Goal: Find specific page/section: Find specific page/section

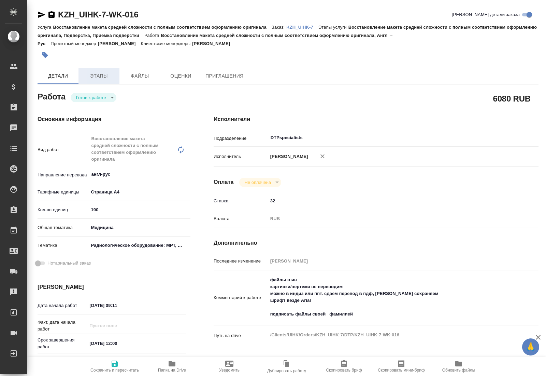
type textarea "x"
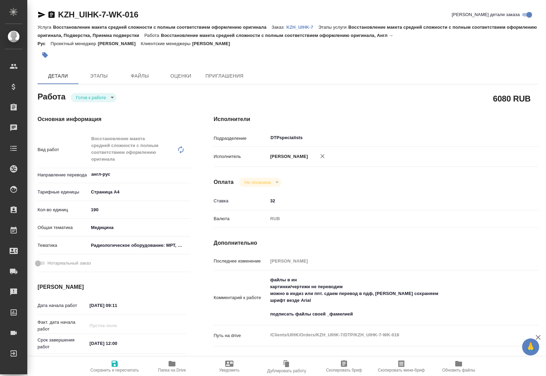
type textarea "x"
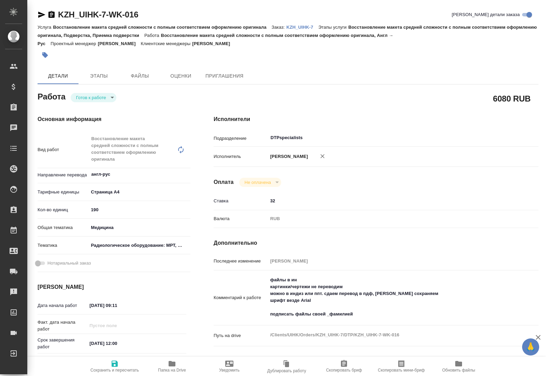
type textarea "x"
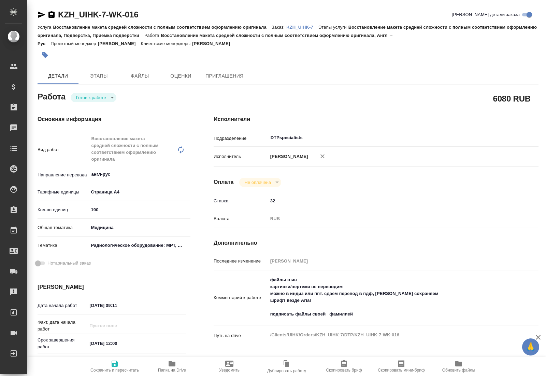
type textarea "x"
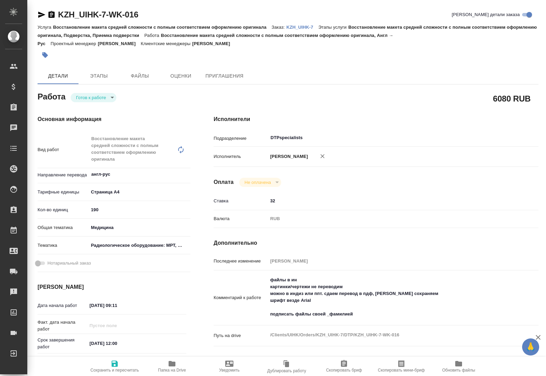
type textarea "x"
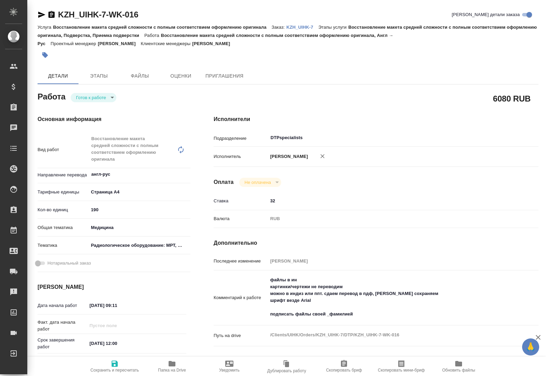
type textarea "x"
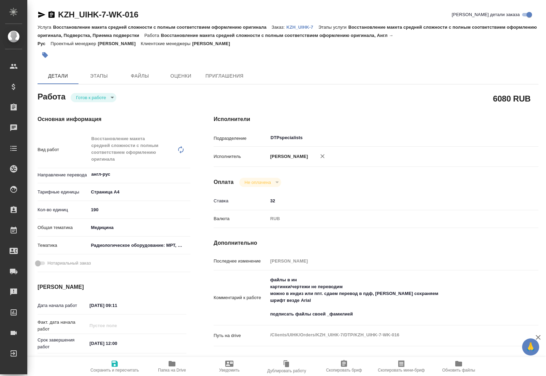
click at [110, 97] on body "🙏 .cls-1 fill:#fff; AWATERA [PERSON_NAME] Спецификации Заказы Чаты Todo Проекты…" at bounding box center [273, 188] width 546 height 376
type textarea "x"
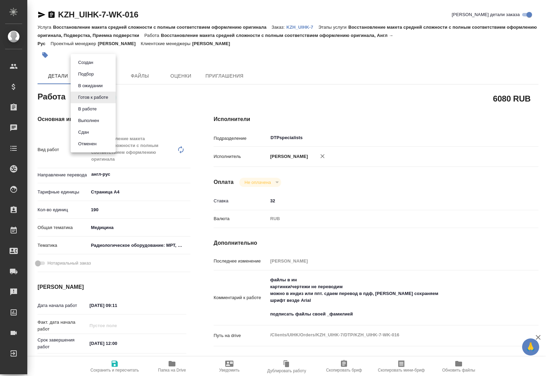
type textarea "x"
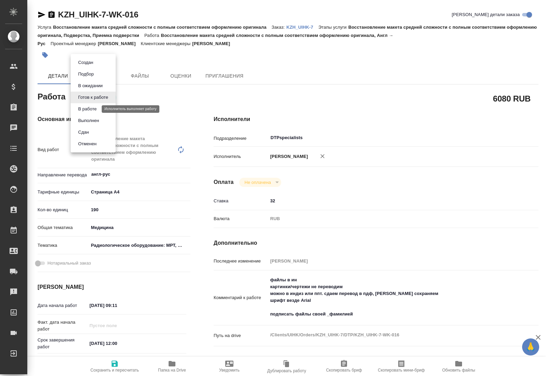
type textarea "x"
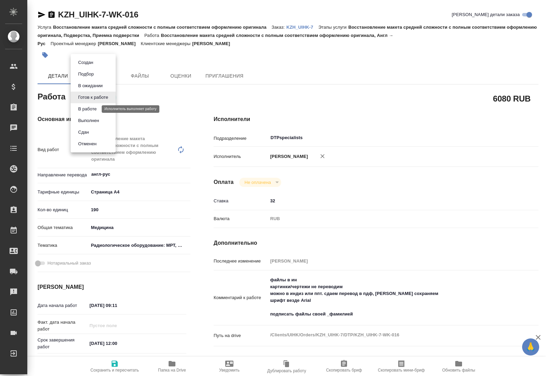
type textarea "x"
click at [88, 110] on button "В работе" at bounding box center [87, 109] width 23 height 8
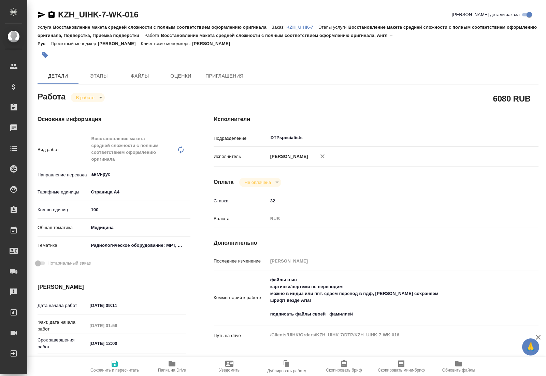
type textarea "x"
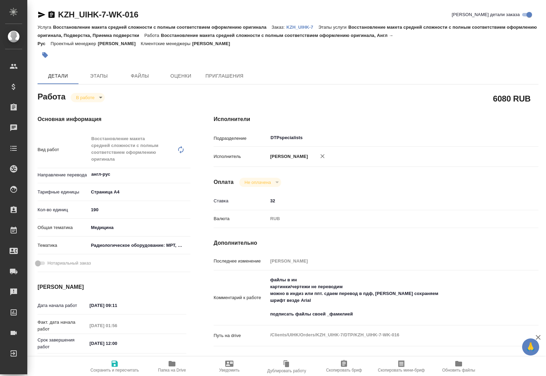
type textarea "x"
